Goal: Information Seeking & Learning: Compare options

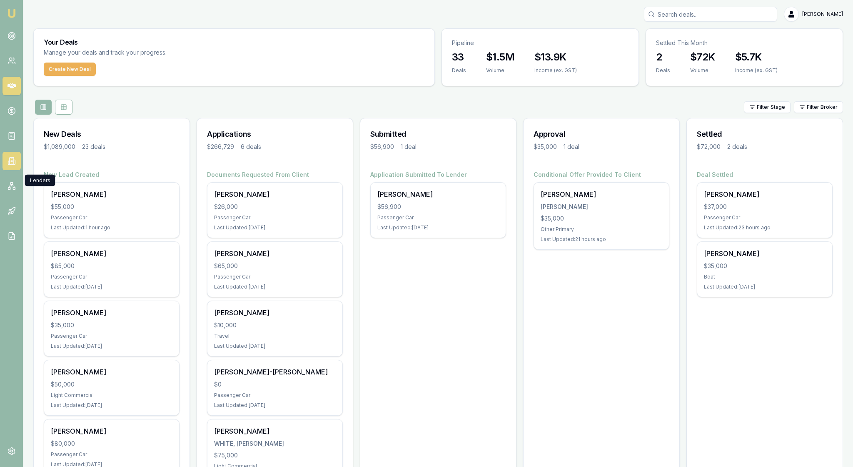
click at [11, 165] on icon at bounding box center [12, 161] width 8 height 8
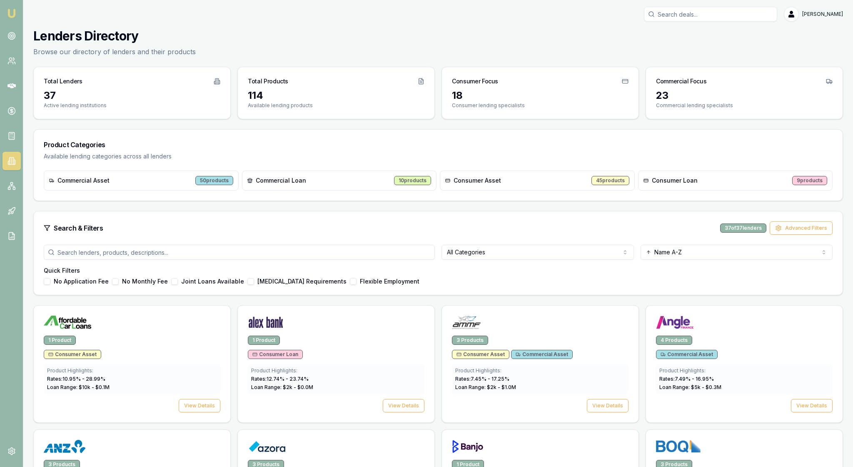
click at [618, 285] on html "Emu Broker [PERSON_NAME] Toggle Menu Lenders Directory Browse our directory of …" at bounding box center [426, 233] width 853 height 467
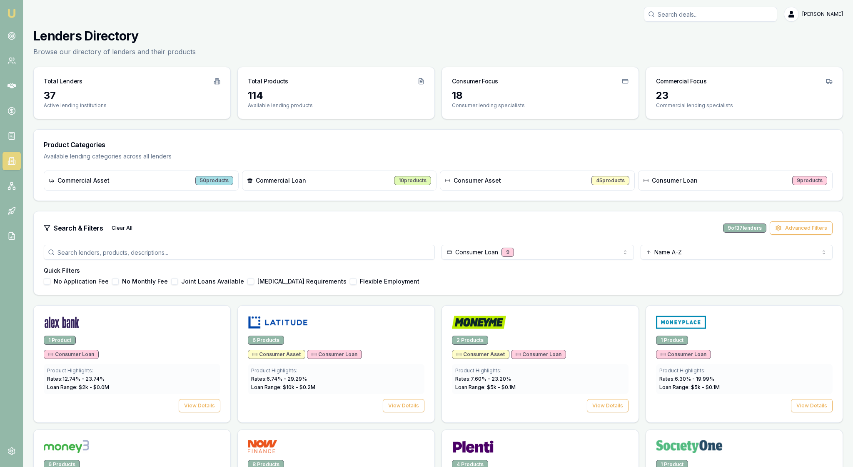
click at [526, 235] on div "Search & Filters Clear All 9 of 37 lenders Advanced Filters" at bounding box center [438, 227] width 789 height 13
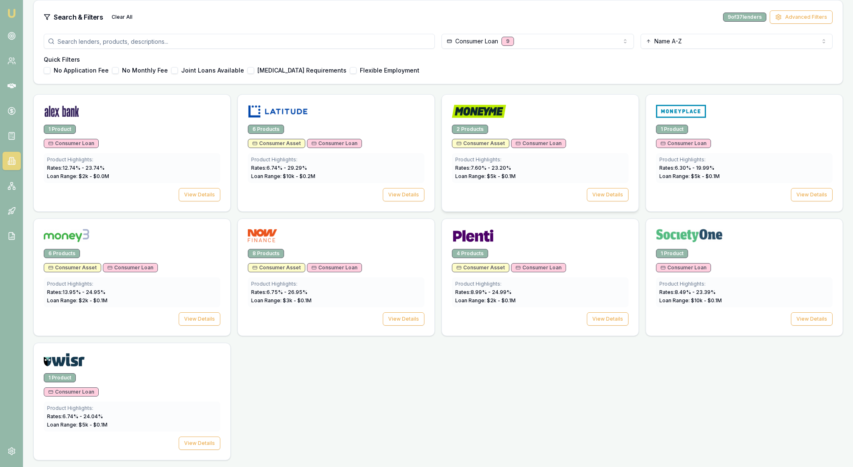
scroll to position [250, 0]
click at [194, 201] on button "View Details" at bounding box center [200, 194] width 42 height 13
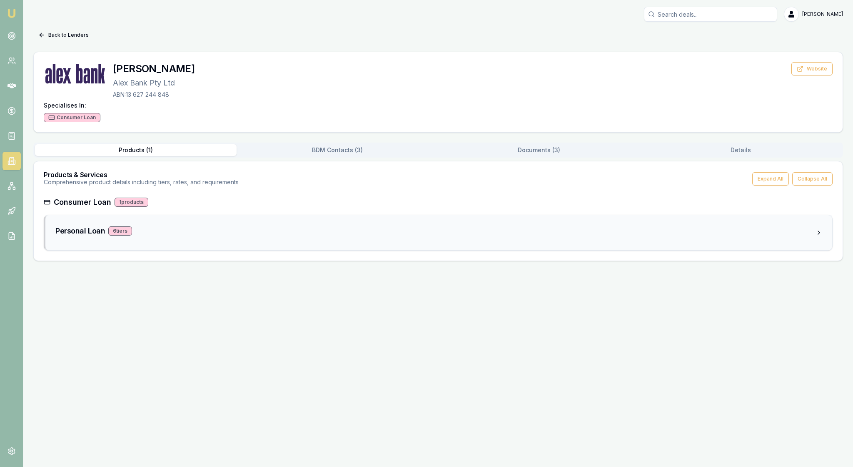
click at [132, 235] on div "6 tier s" at bounding box center [120, 230] width 24 height 9
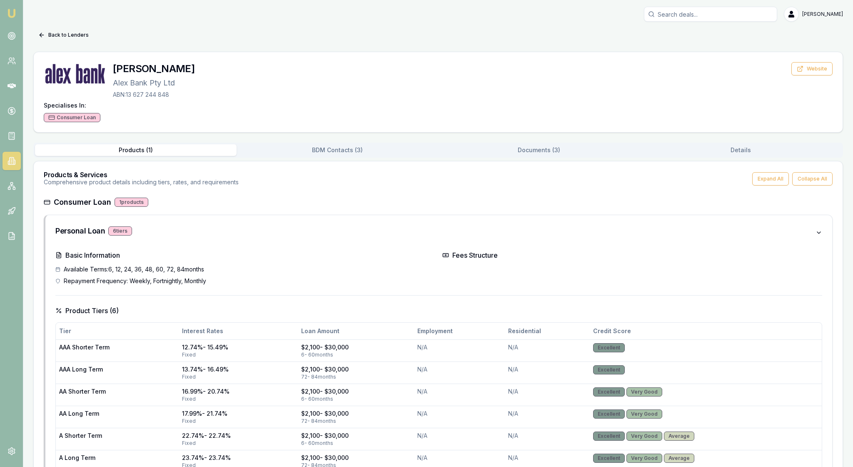
click at [264, 260] on h4 "Basic Information" at bounding box center [245, 255] width 380 height 10
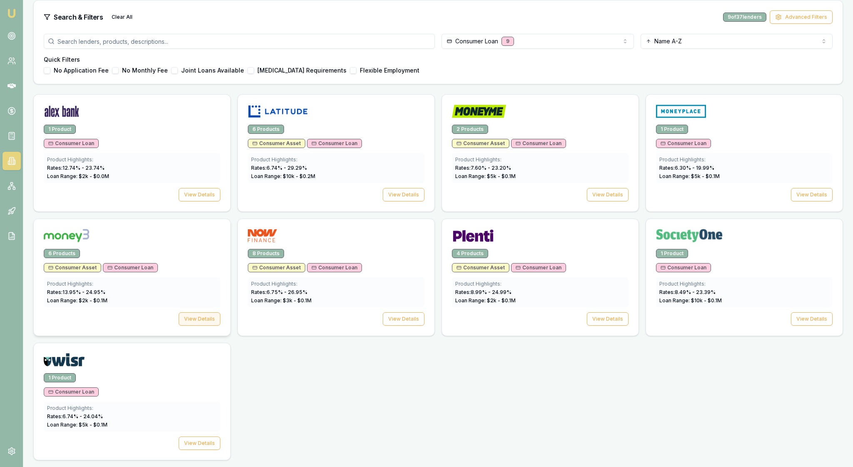
click at [204, 325] on button "View Details" at bounding box center [200, 318] width 42 height 13
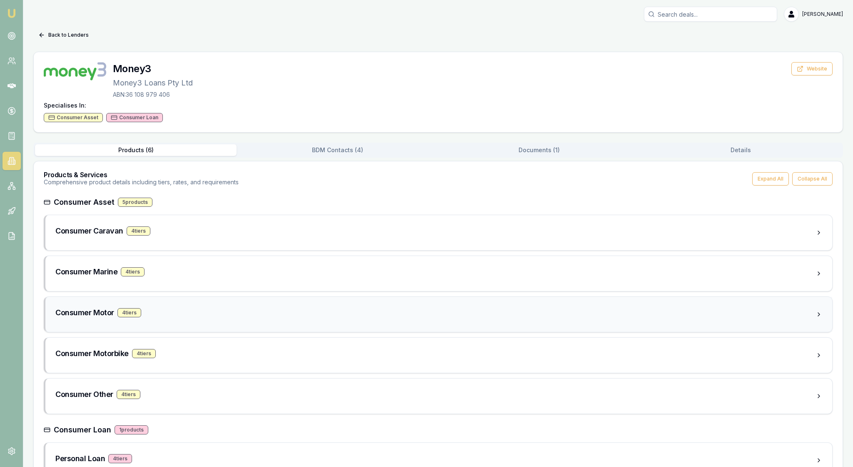
scroll to position [94, 0]
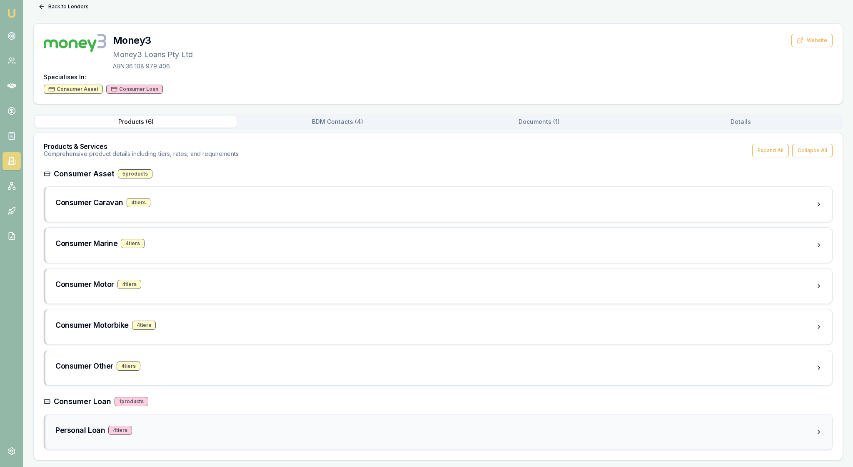
click at [208, 424] on div "Personal Loan 4 tier s" at bounding box center [435, 430] width 761 height 12
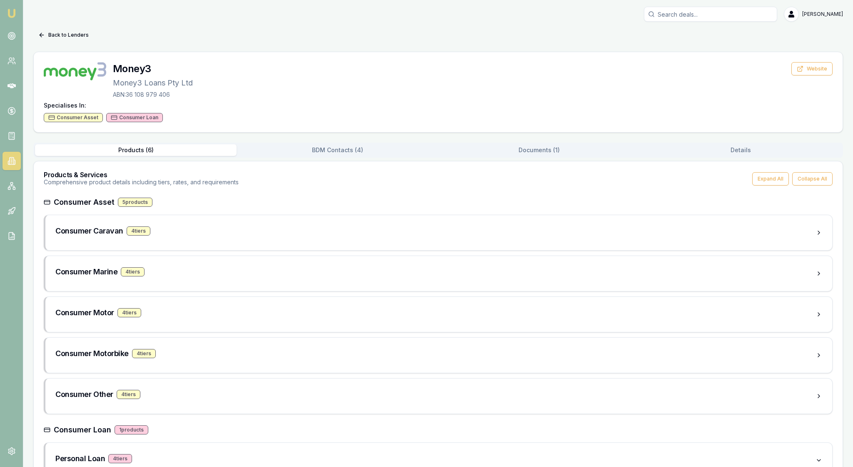
scroll to position [0, 0]
click at [536, 156] on button "Documents ( 1 )" at bounding box center [539, 150] width 202 height 12
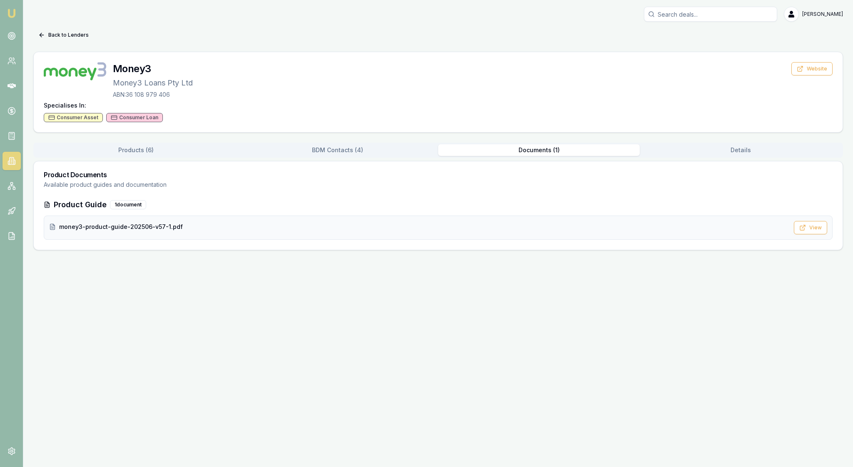
click at [183, 231] on span "money3-product-guide-202506-v57-1.pdf" at bounding box center [121, 227] width 124 height 8
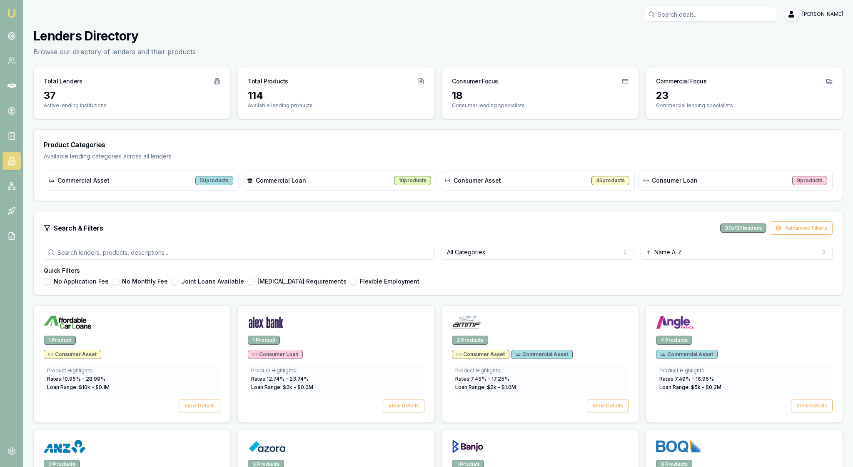
scroll to position [250, 0]
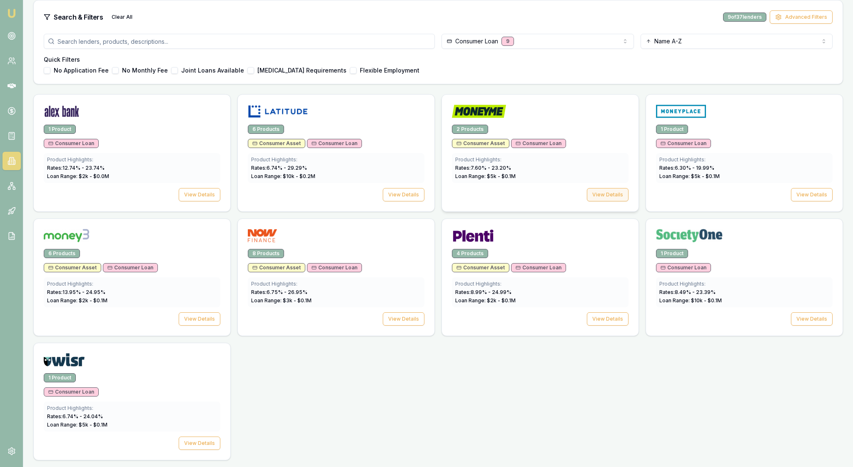
click at [607, 201] on button "View Details" at bounding box center [608, 194] width 42 height 13
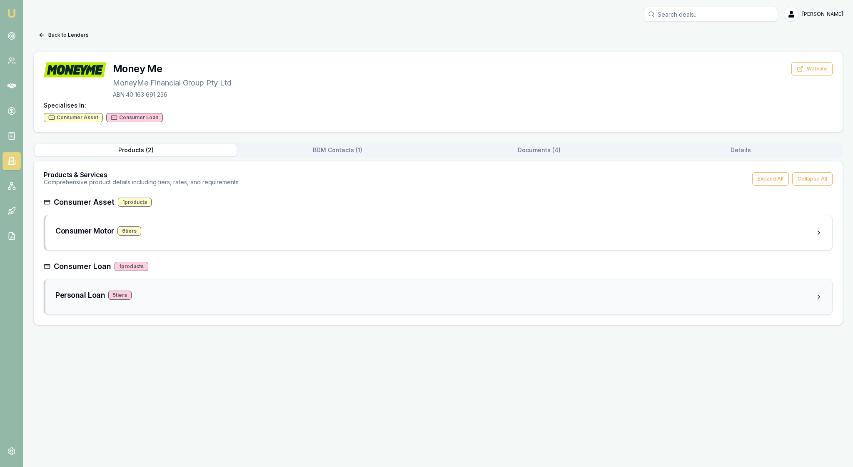
click at [214, 301] on div "Personal Loan 5 tier s" at bounding box center [435, 295] width 761 height 12
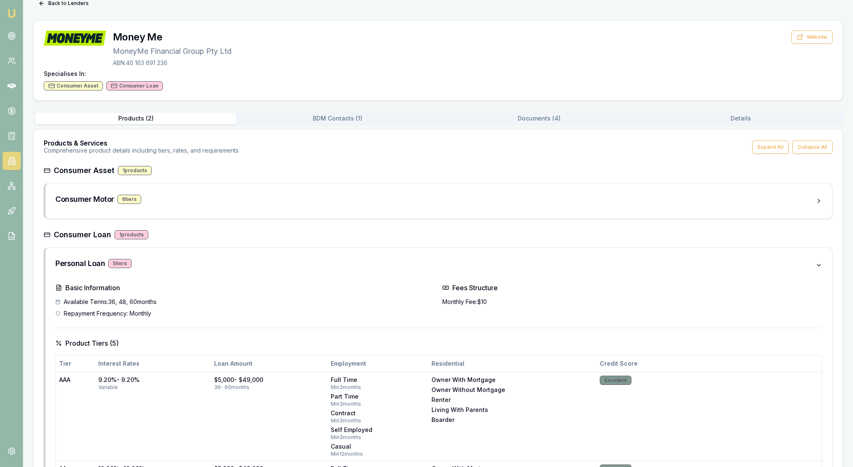
scroll to position [28, 0]
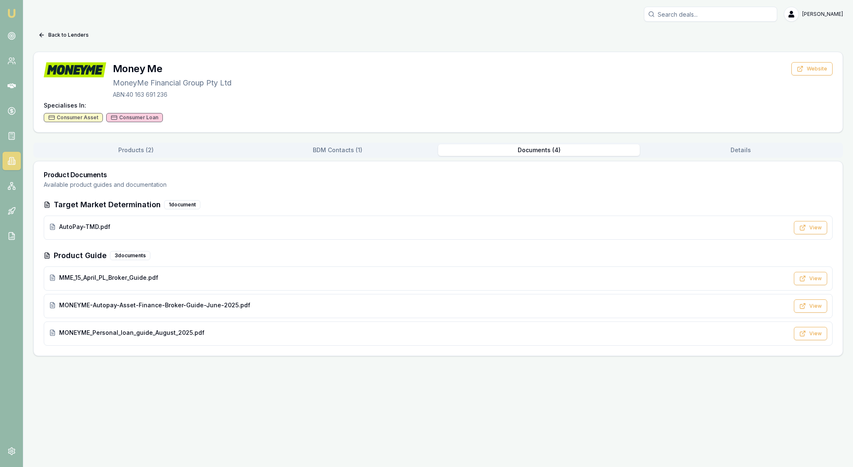
click at [538, 142] on div "Back to Lenders Money Me MoneyMe Financial Group Pty Ltd ABN: 40 163 691 236 We…" at bounding box center [438, 192] width 810 height 328
click at [421, 337] on div "MONEYME_Personal_loan_guide_August_2025.pdf" at bounding box center [419, 332] width 740 height 8
